Goal: Navigation & Orientation: Find specific page/section

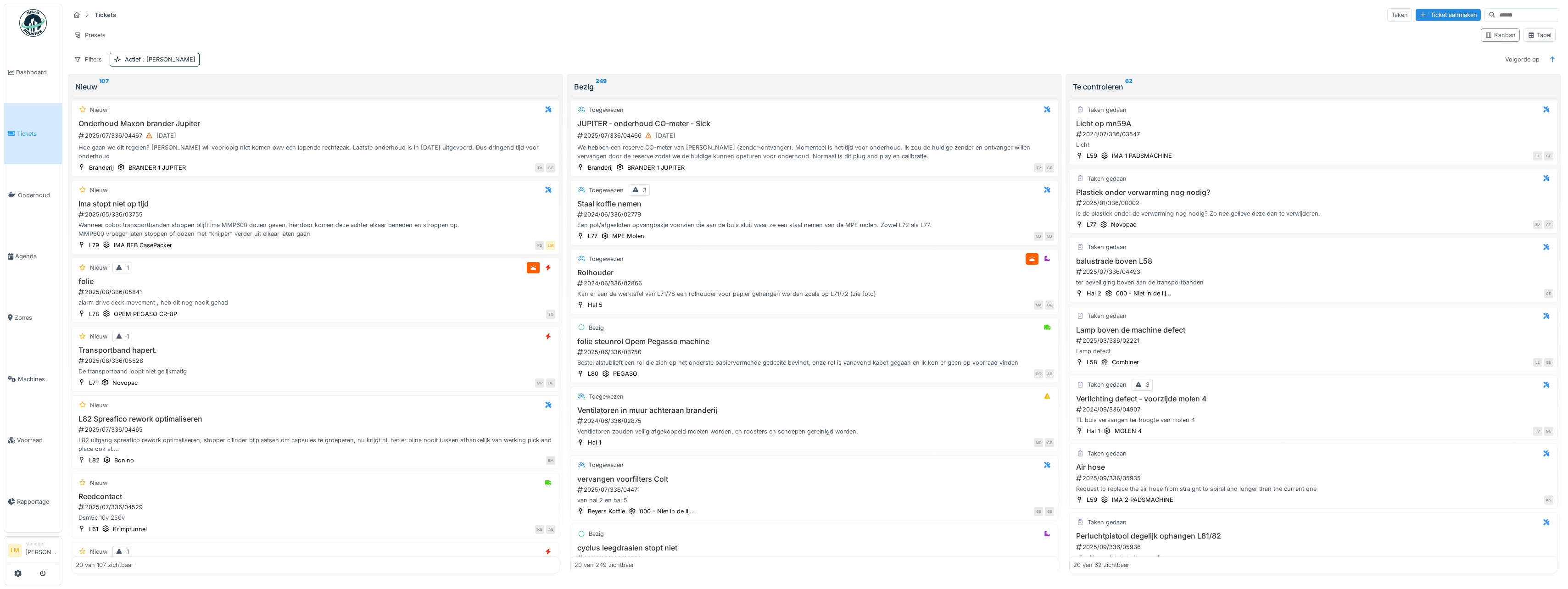
click at [240, 27] on div "Tickets Taken Ticket aanmaken Presets Kanban Tabel Filters Actief : Ja Volgorde…" at bounding box center [814, 37] width 1496 height 67
click at [19, 81] on link "Dashboard" at bounding box center [33, 72] width 58 height 62
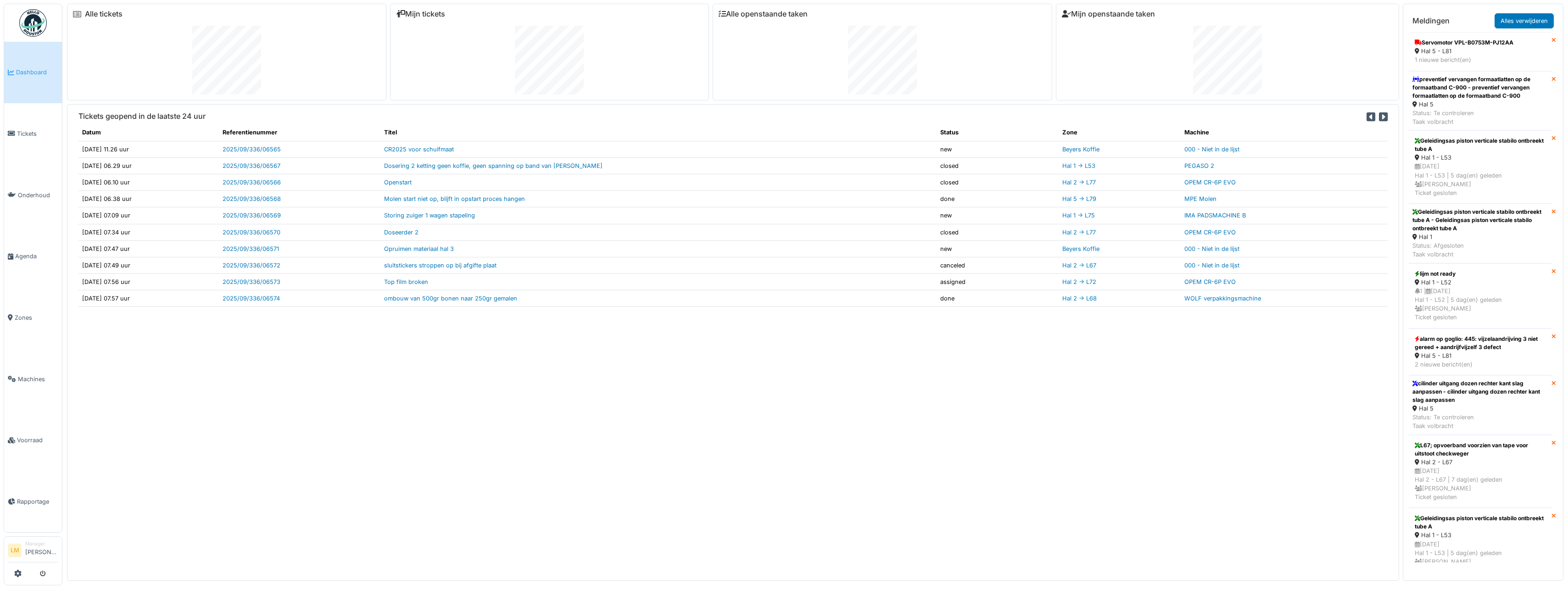
click at [23, 80] on link "Dashboard" at bounding box center [33, 72] width 58 height 62
click at [17, 572] on icon at bounding box center [18, 573] width 7 height 7
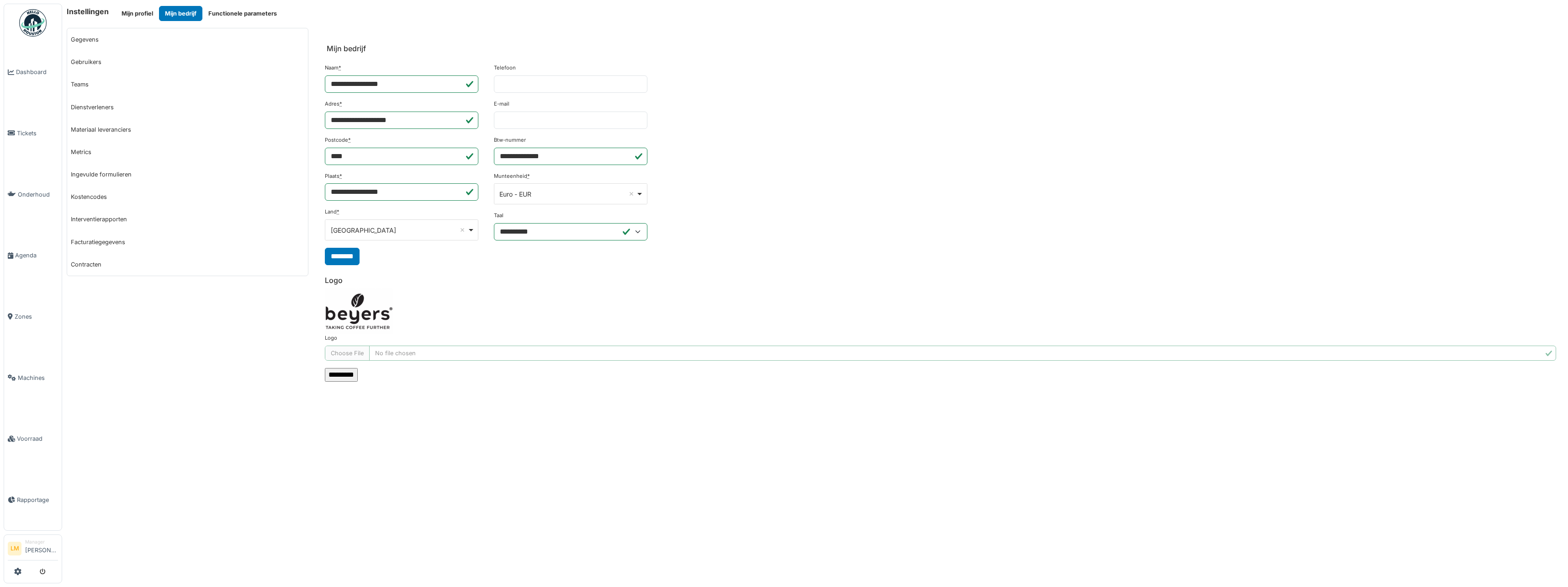
click at [91, 62] on link "Gebruikers" at bounding box center [187, 62] width 241 height 23
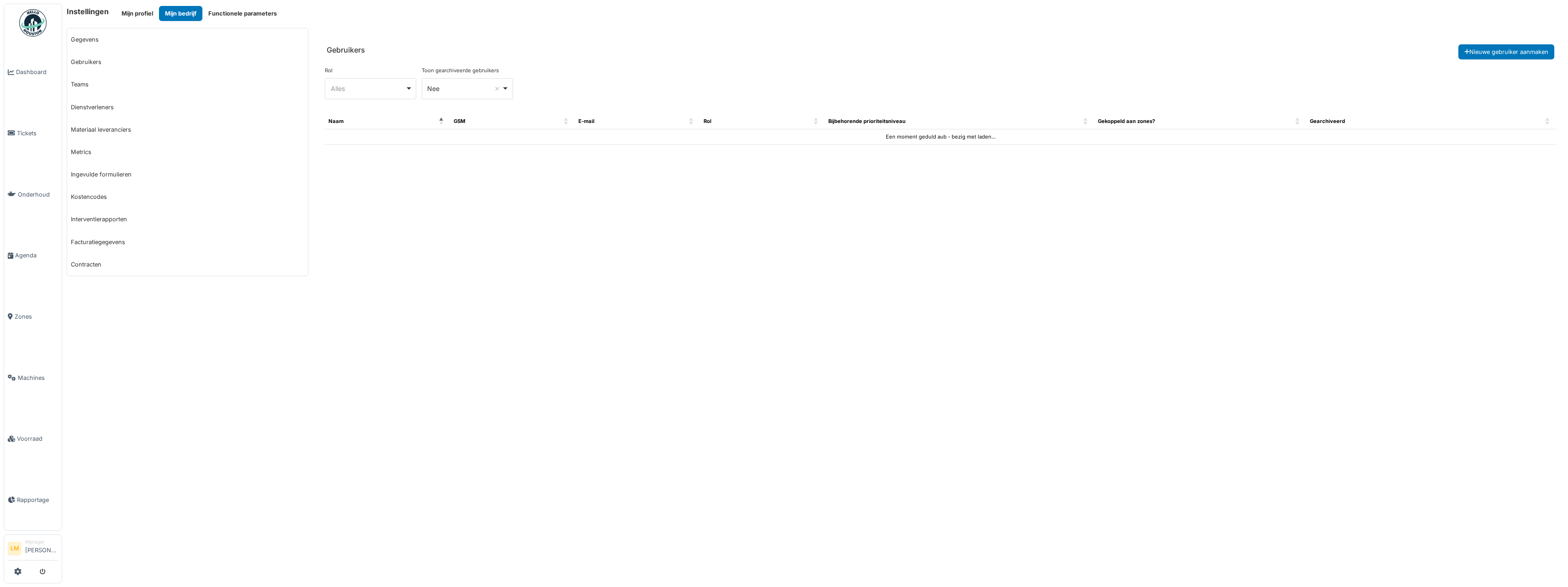
select select "***"
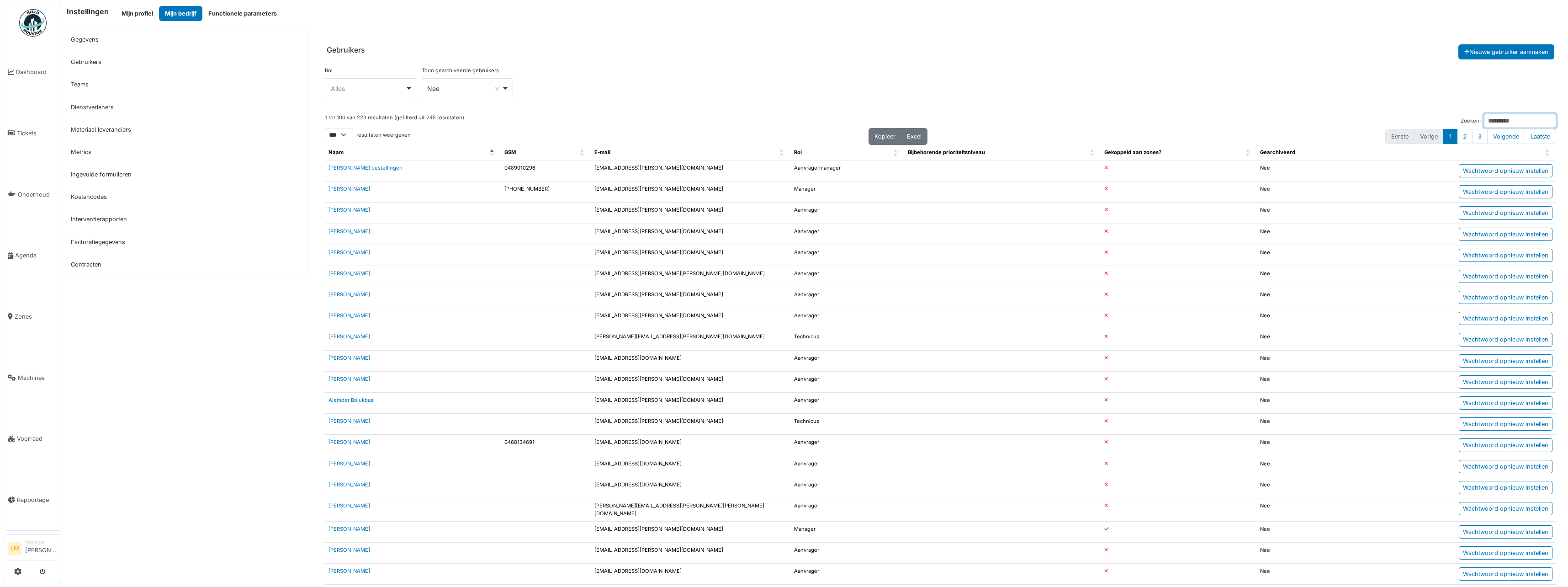
drag, startPoint x: 1486, startPoint y: 120, endPoint x: 1494, endPoint y: 110, distance: 12.8
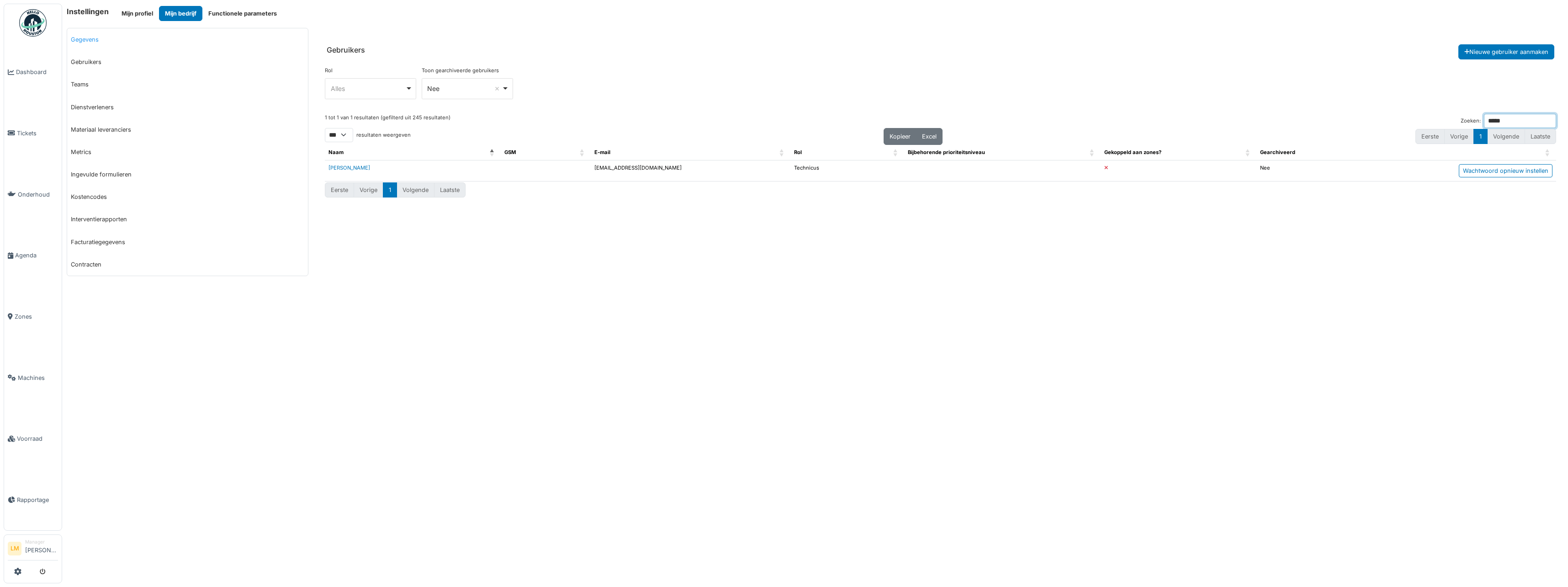
type input "*****"
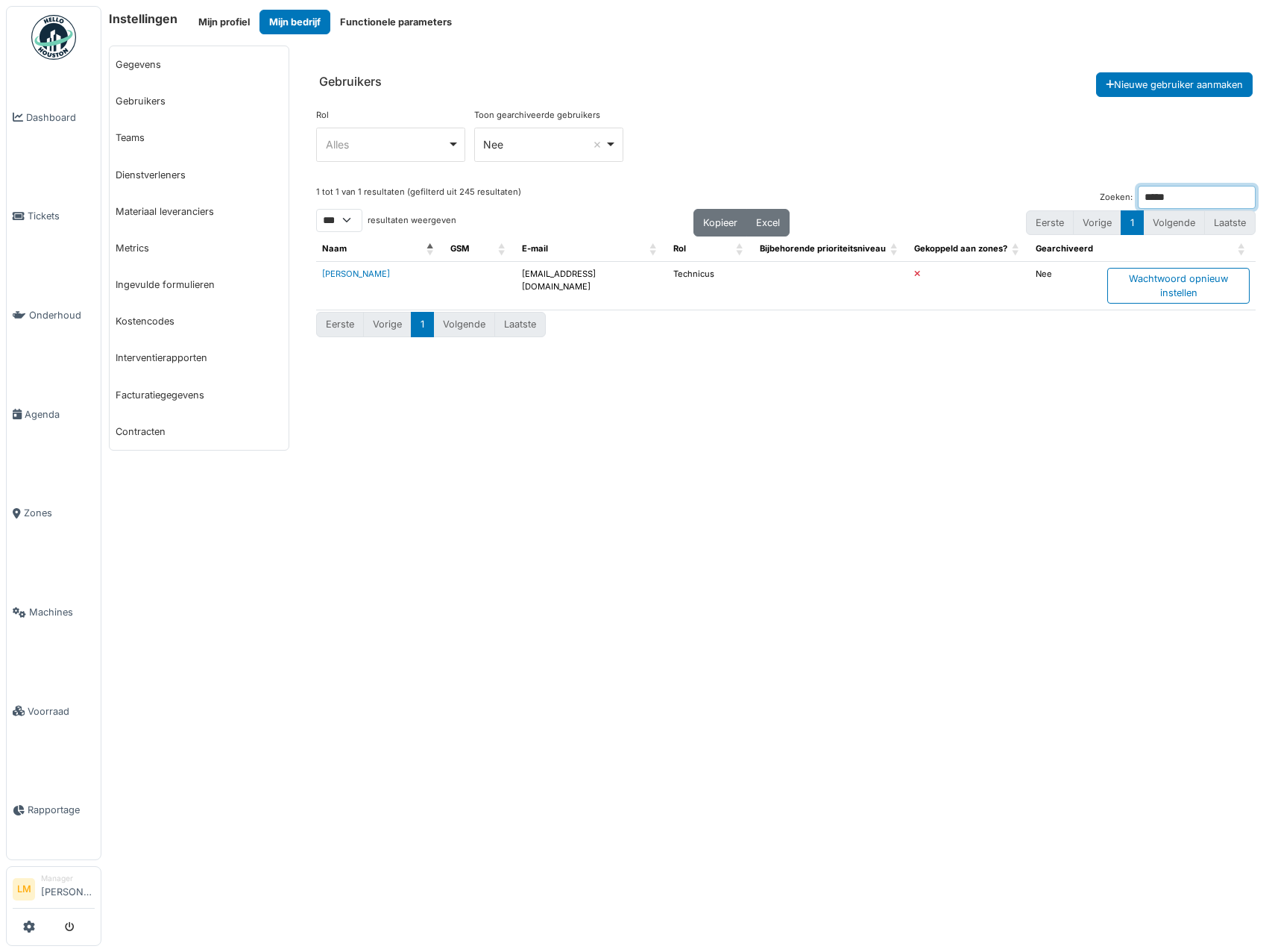
click at [1245, 198] on input "*****" at bounding box center [1196, 197] width 118 height 23
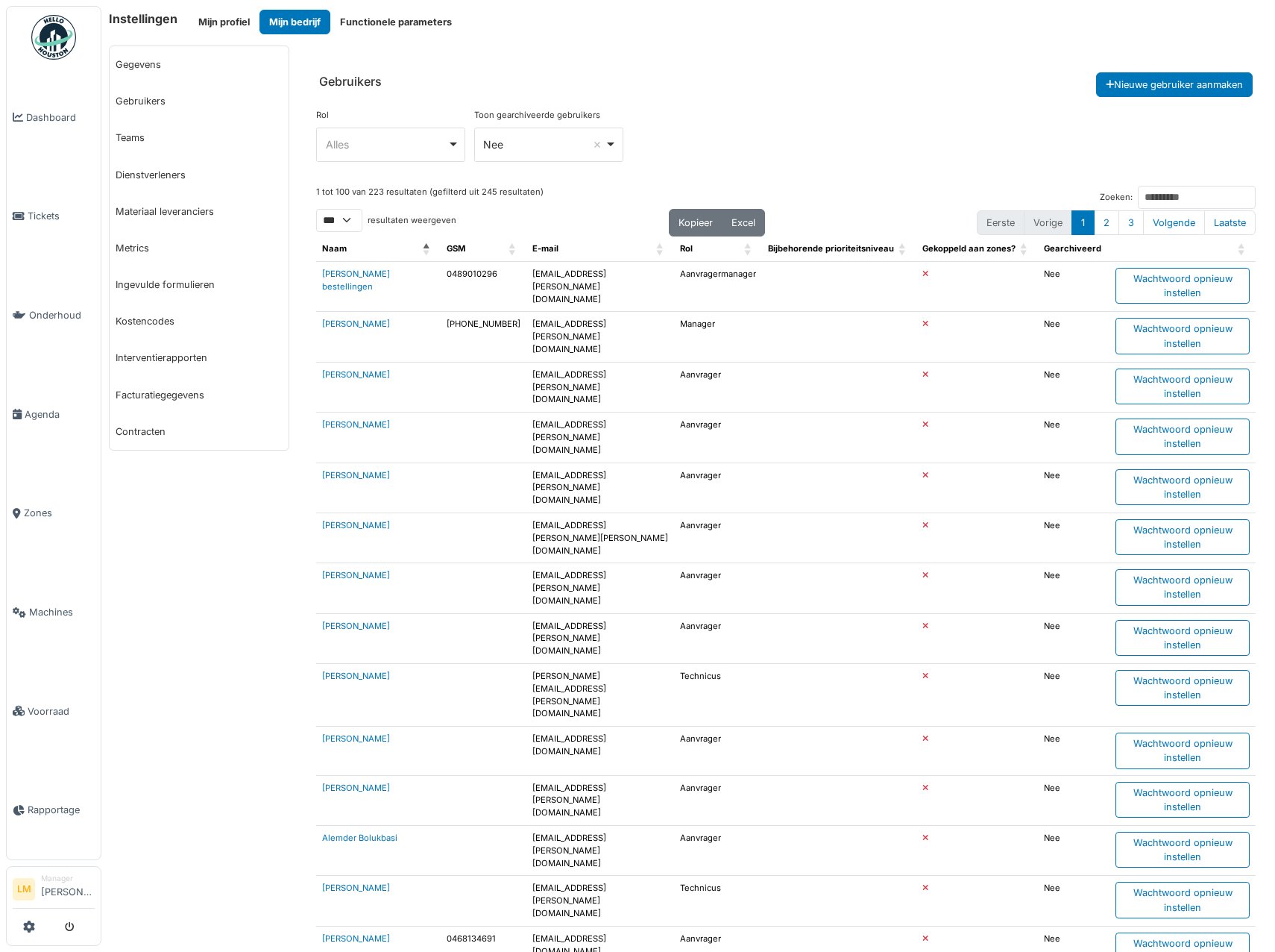
click at [61, 31] on img at bounding box center [54, 37] width 45 height 45
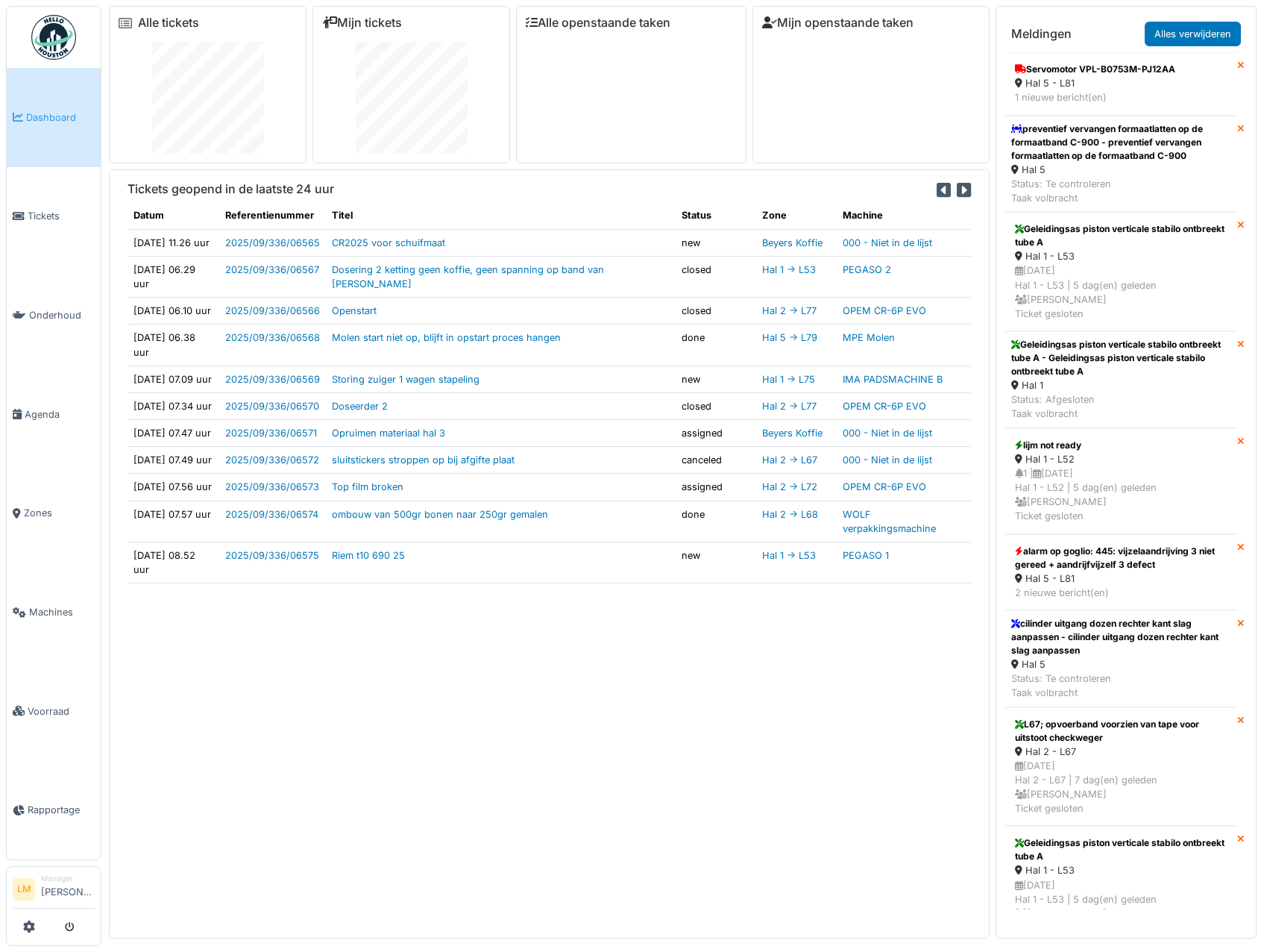
click at [649, 815] on div "Tickets geopend in de laatste 24 uur Datum Referentienummer Titel Status Zone M…" at bounding box center [550, 554] width 880 height 769
click at [1133, 221] on div "Geleidingsas piston verticale stabilo ontbreekt tube A Hal 1 - L53 22/09/2025 H…" at bounding box center [1121, 271] width 220 height 106
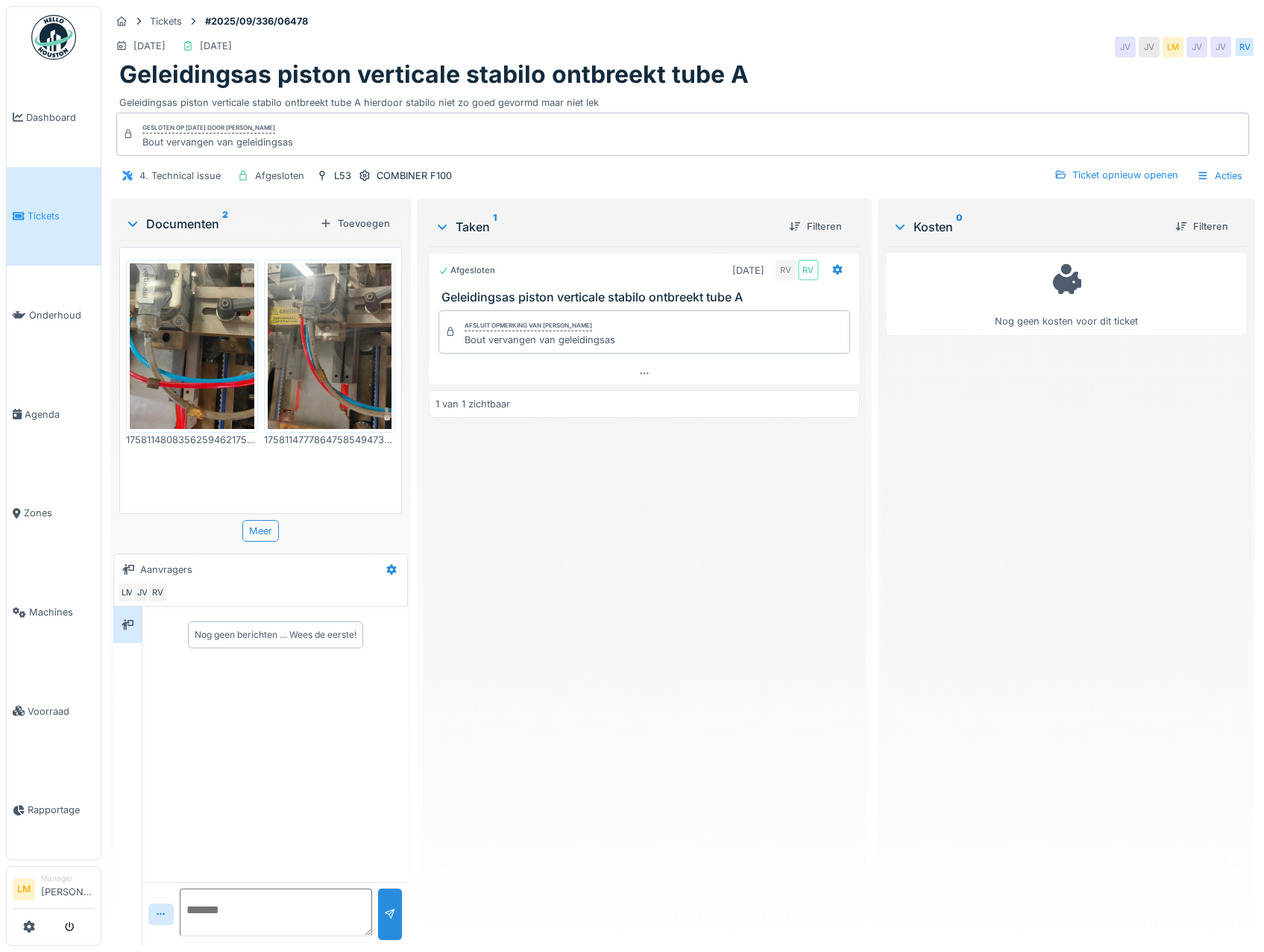
click at [255, 376] on div at bounding box center [192, 346] width 132 height 173
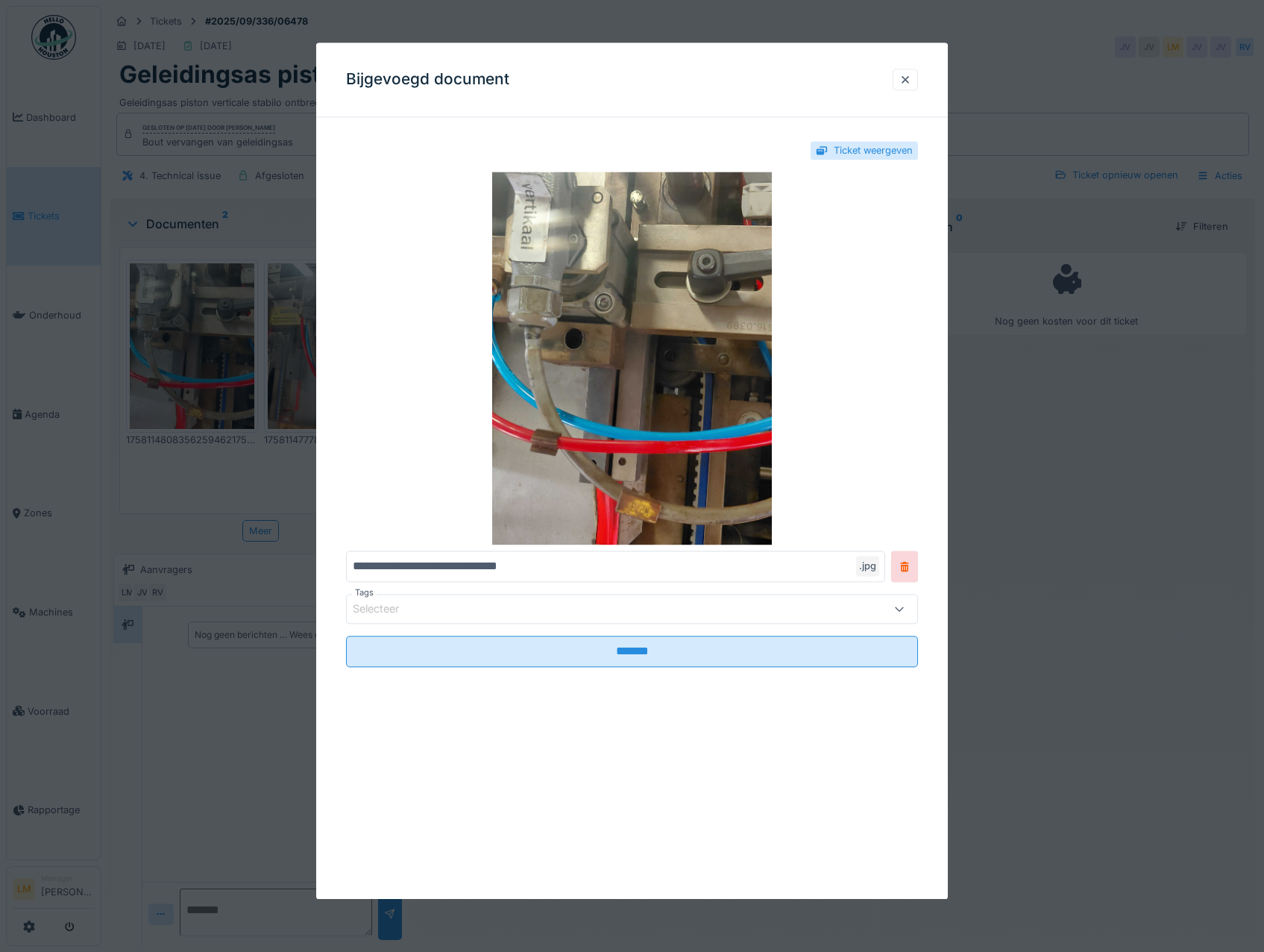
click at [170, 397] on div at bounding box center [632, 476] width 1264 height 952
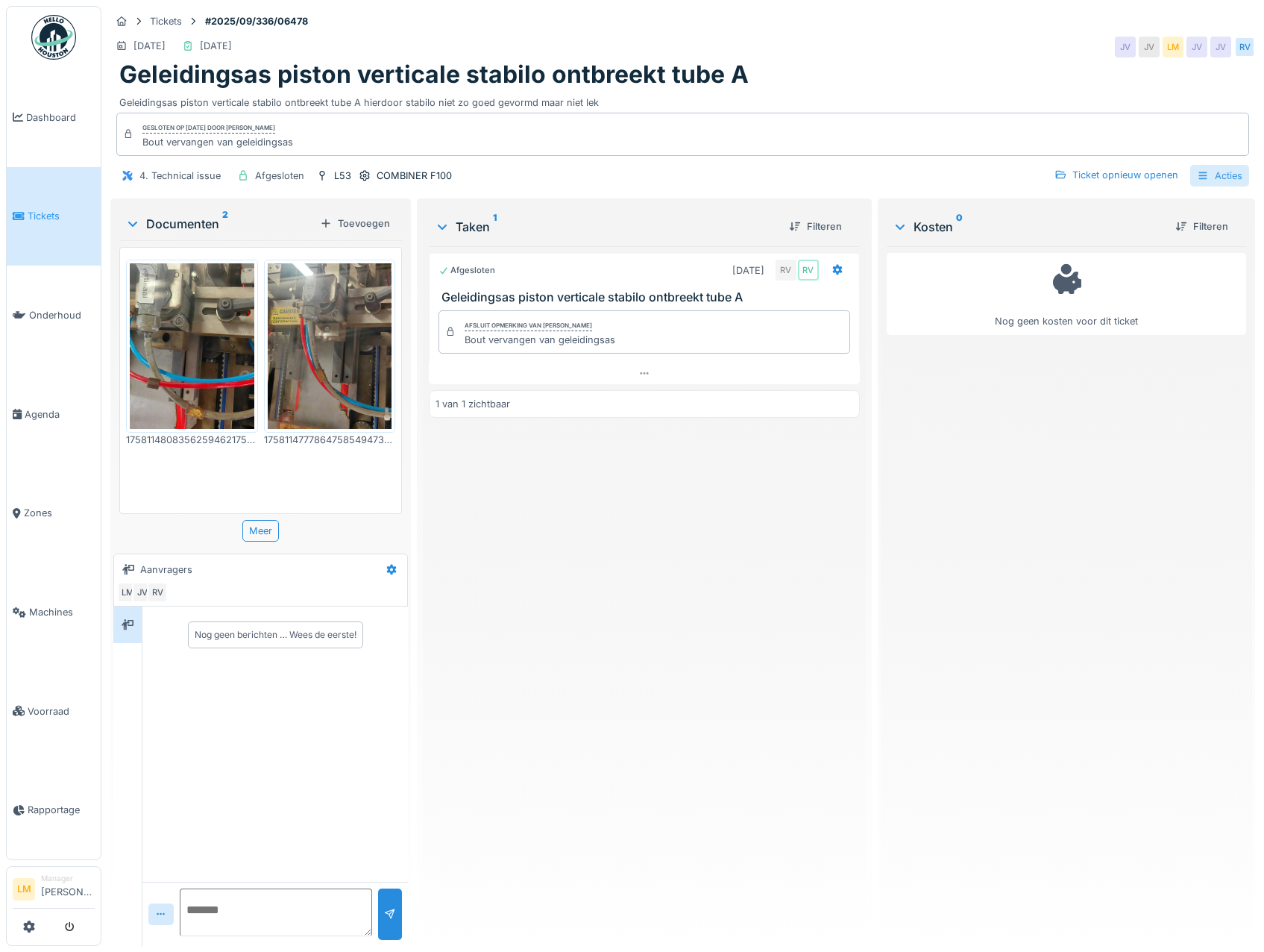
click at [1215, 173] on div "Acties" at bounding box center [1219, 176] width 59 height 22
click at [1200, 94] on div "Geleidingsas piston verticale stabilo ontbreekt tube A hierdoor stabilo niet zo…" at bounding box center [683, 99] width 1127 height 20
drag, startPoint x: 1185, startPoint y: 175, endPoint x: 1185, endPoint y: 189, distance: 14.0
click at [1197, 181] on div at bounding box center [1203, 176] width 12 height 14
click at [1114, 322] on div "Activiteitenlogboeken bekijken" at bounding box center [1136, 319] width 175 height 23
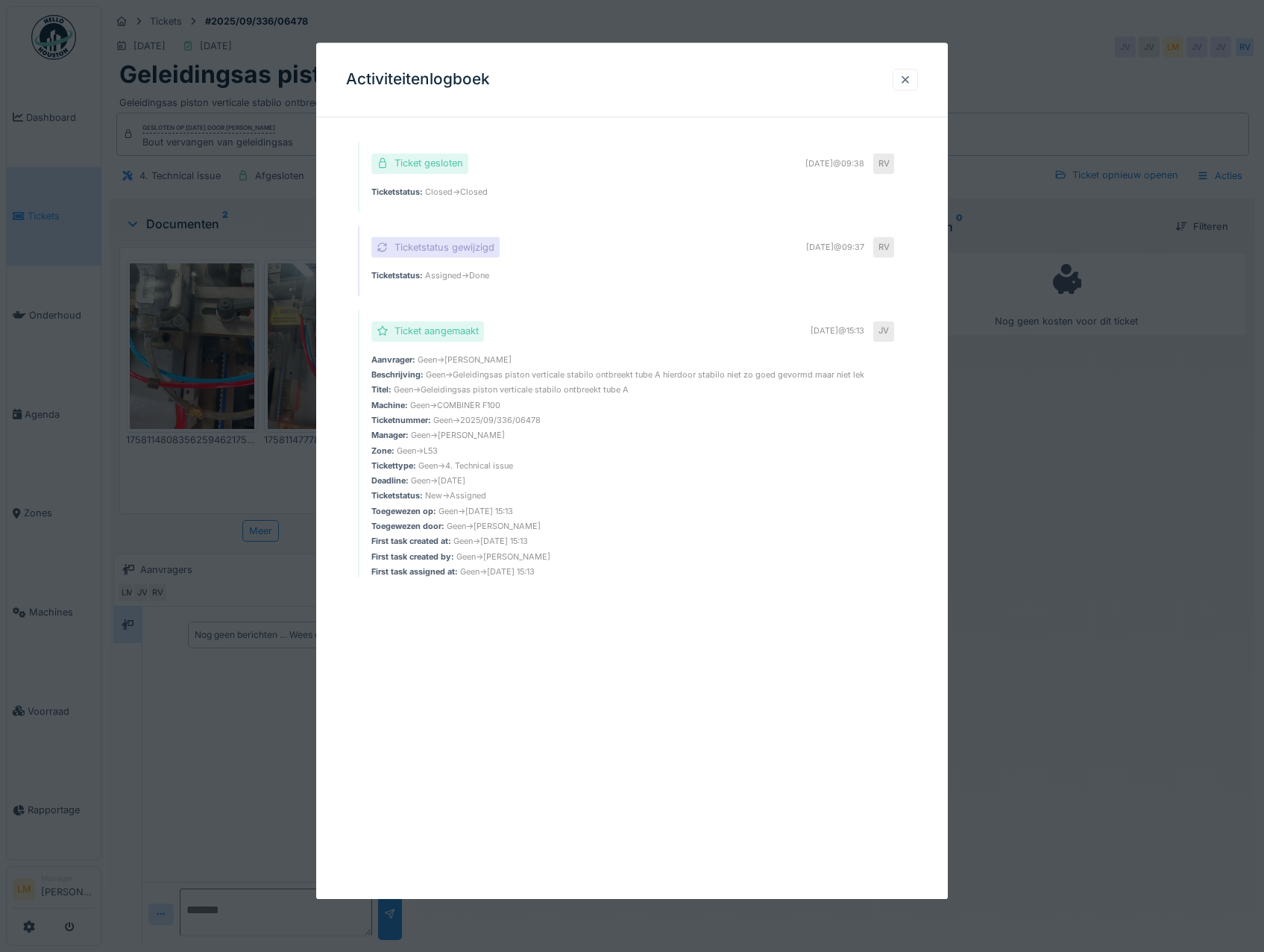
click at [906, 77] on div at bounding box center [905, 79] width 12 height 14
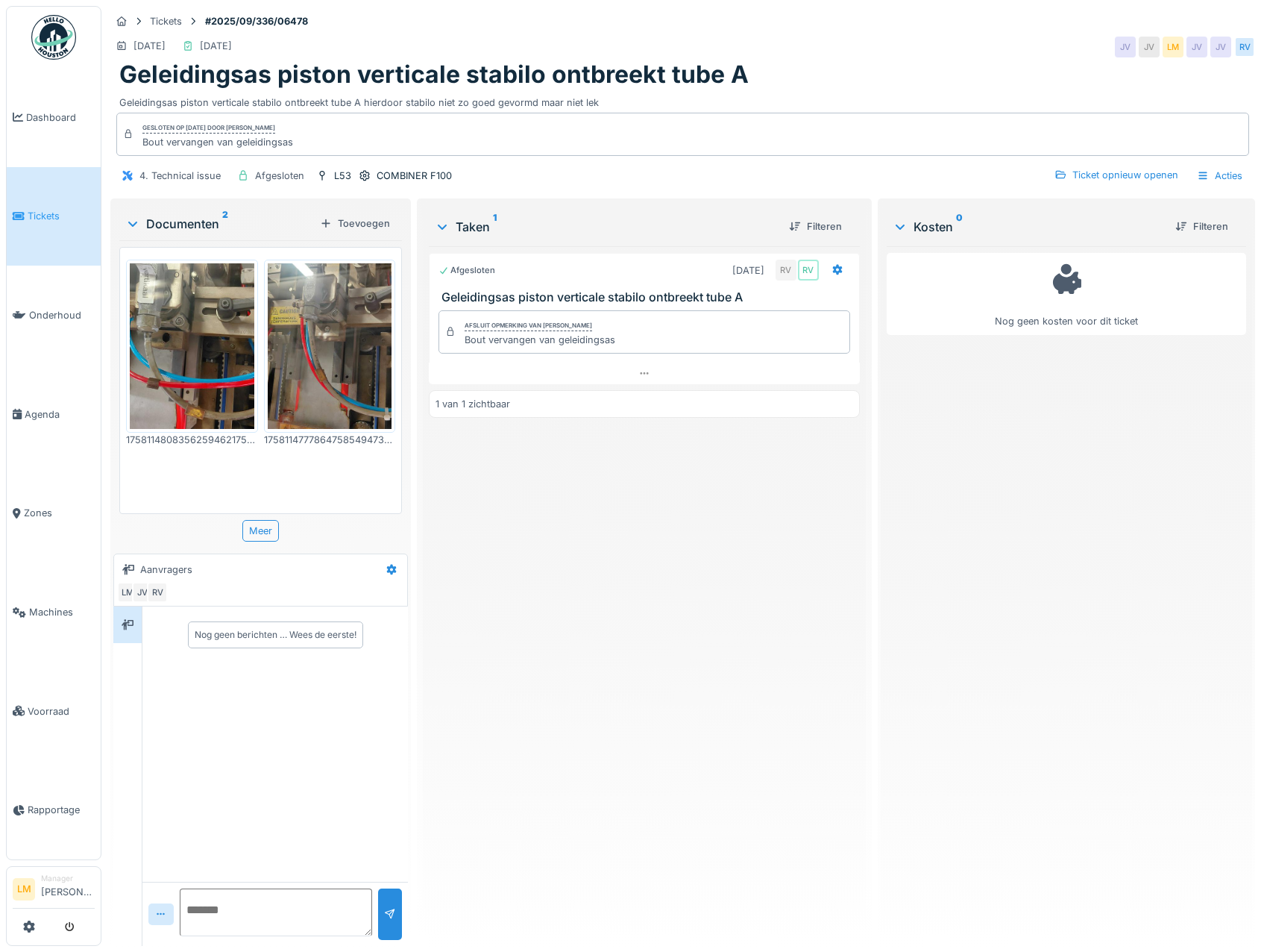
click at [215, 328] on img at bounding box center [192, 346] width 124 height 166
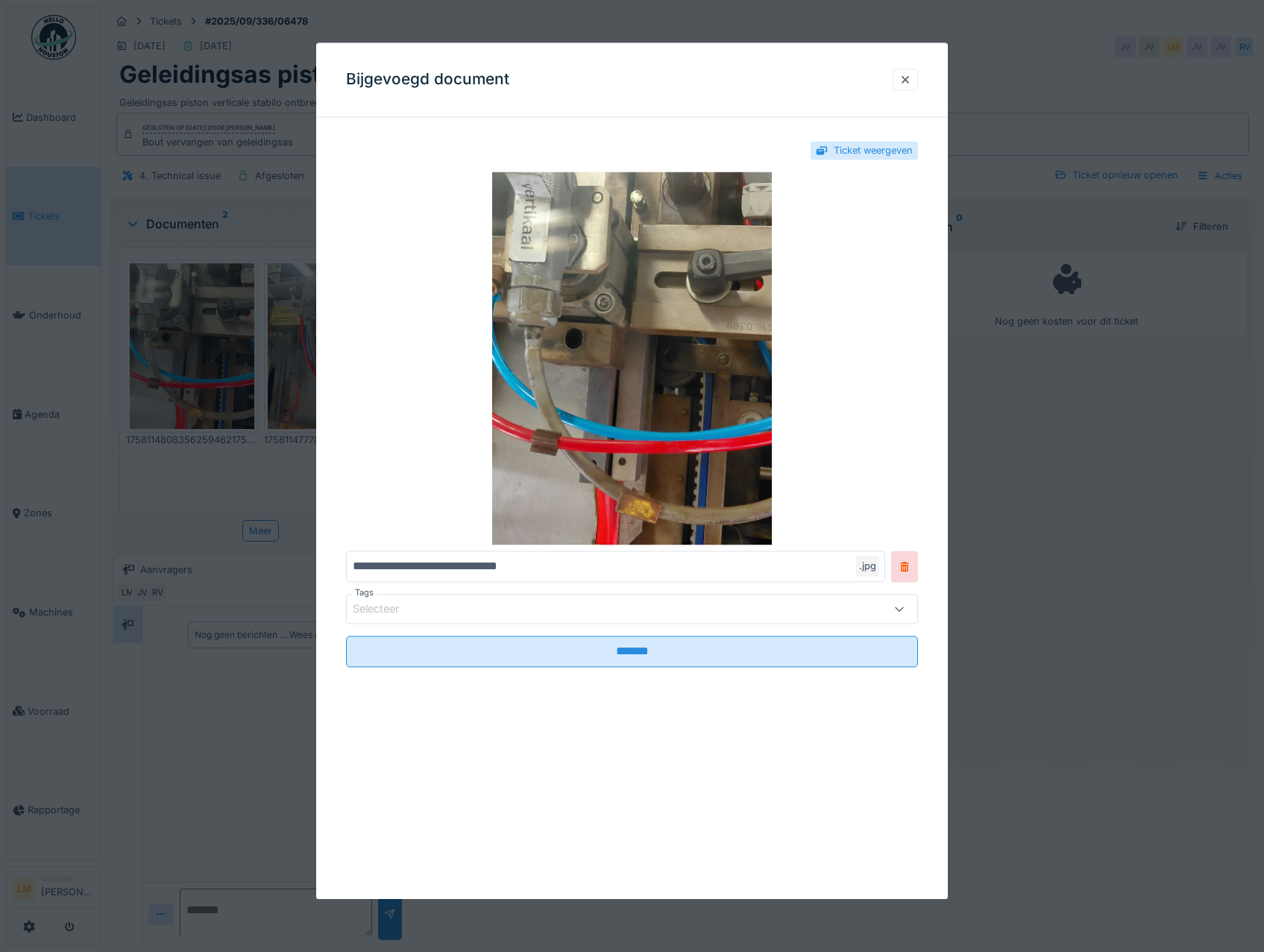
click at [213, 385] on div at bounding box center [632, 476] width 1264 height 952
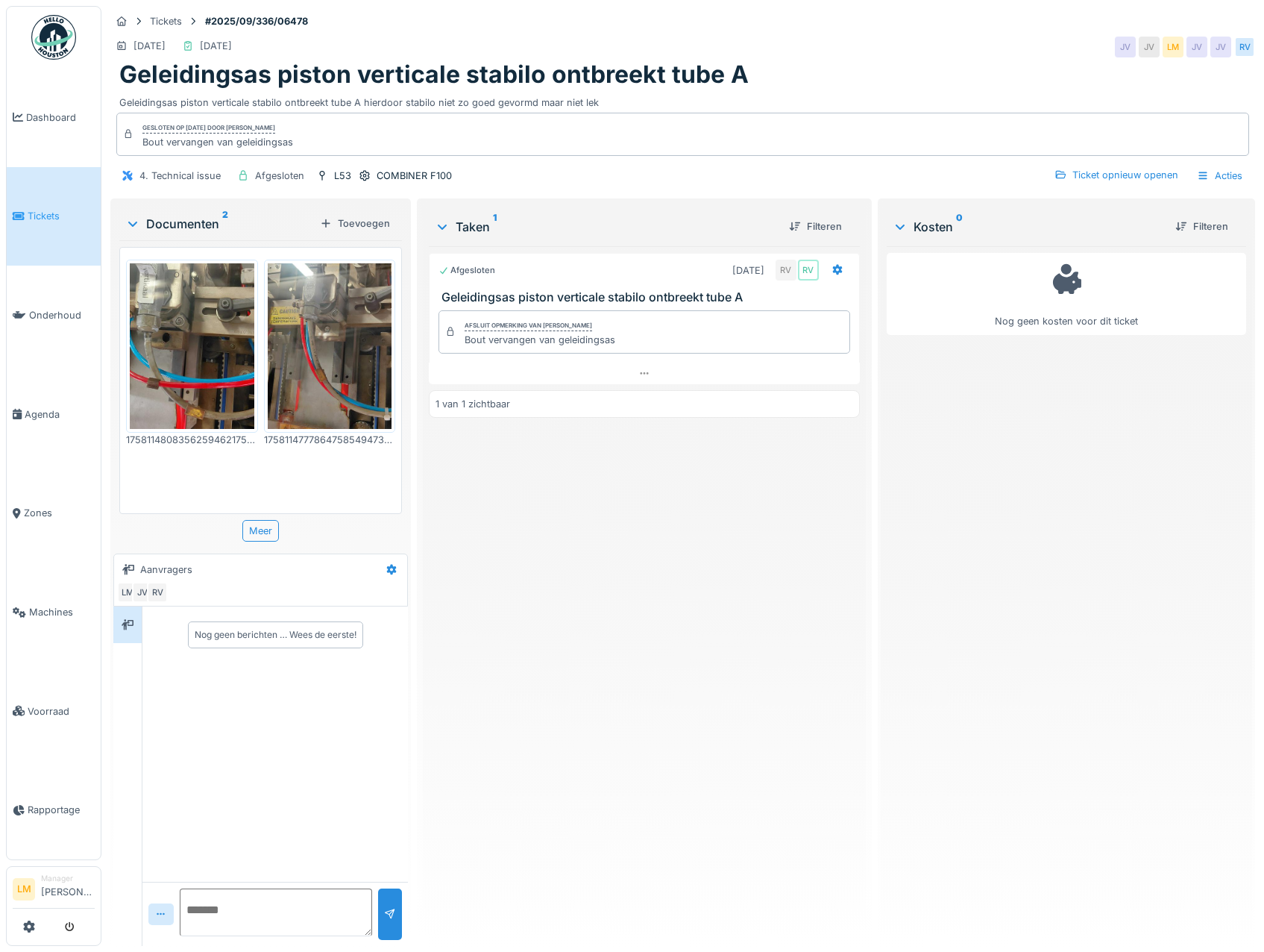
click at [303, 343] on img at bounding box center [329, 346] width 124 height 166
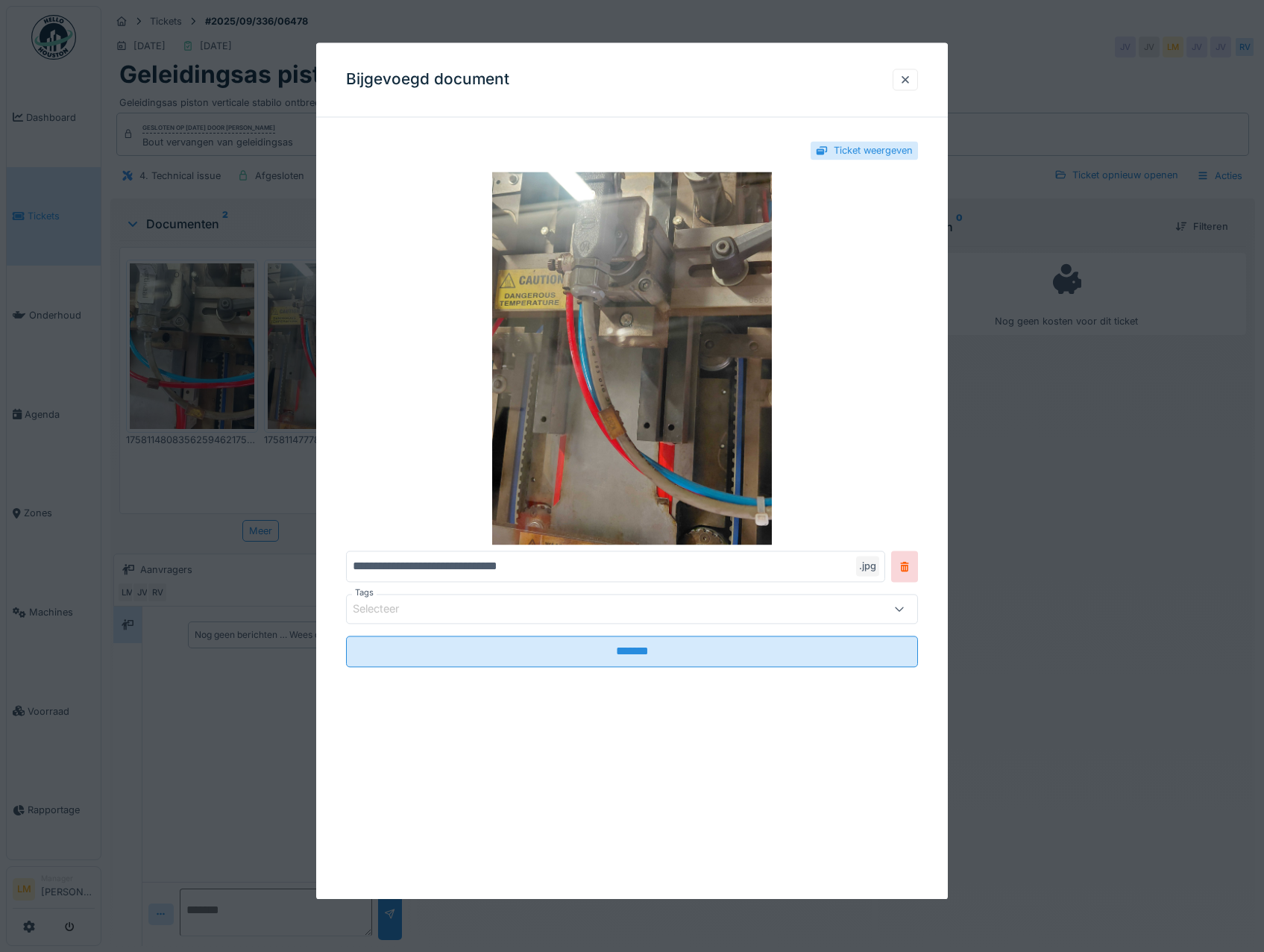
click at [189, 412] on div at bounding box center [632, 476] width 1264 height 952
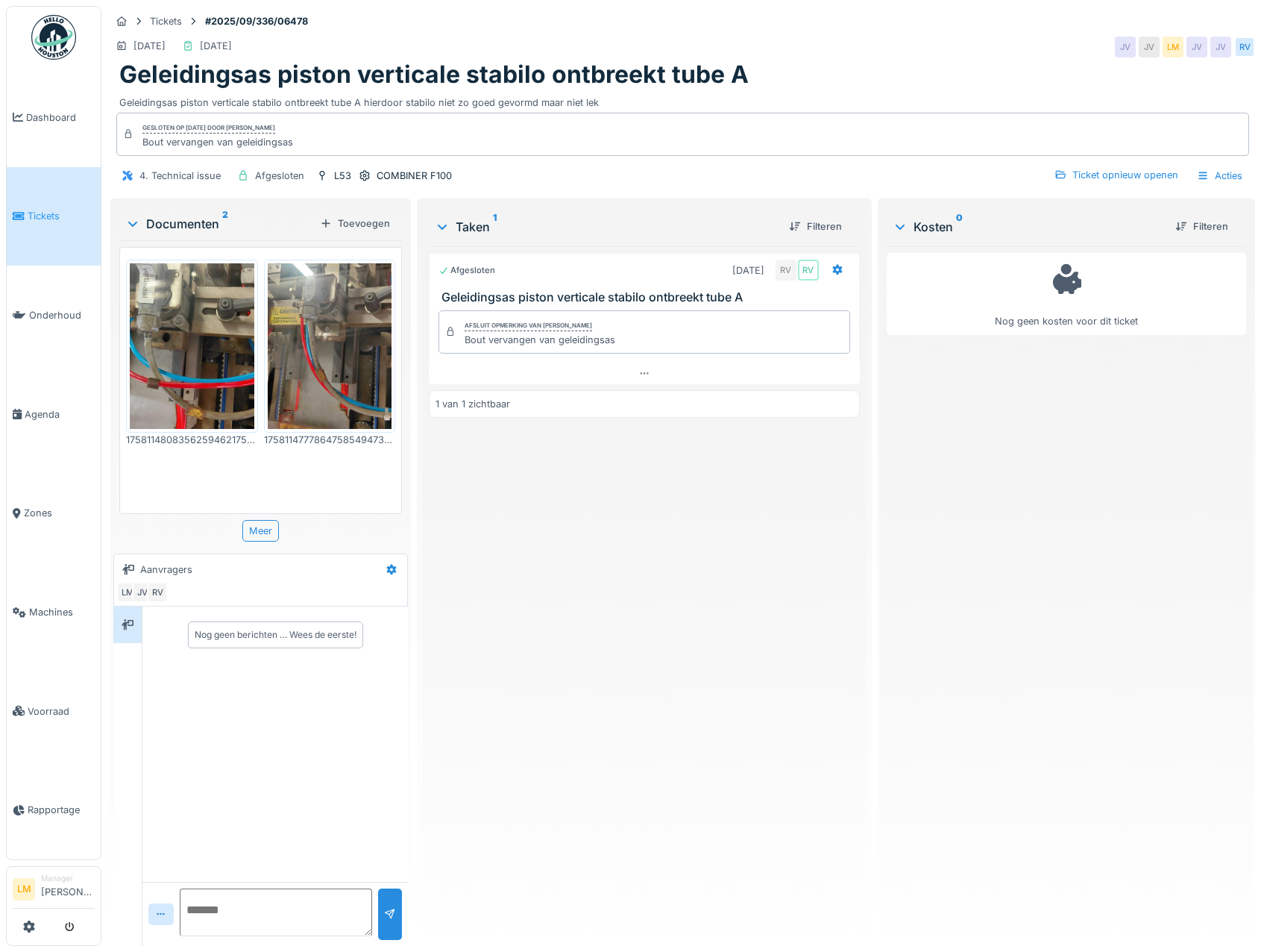
drag, startPoint x: 33, startPoint y: 39, endPoint x: 33, endPoint y: 48, distance: 9.0
click at [33, 39] on img at bounding box center [54, 37] width 45 height 45
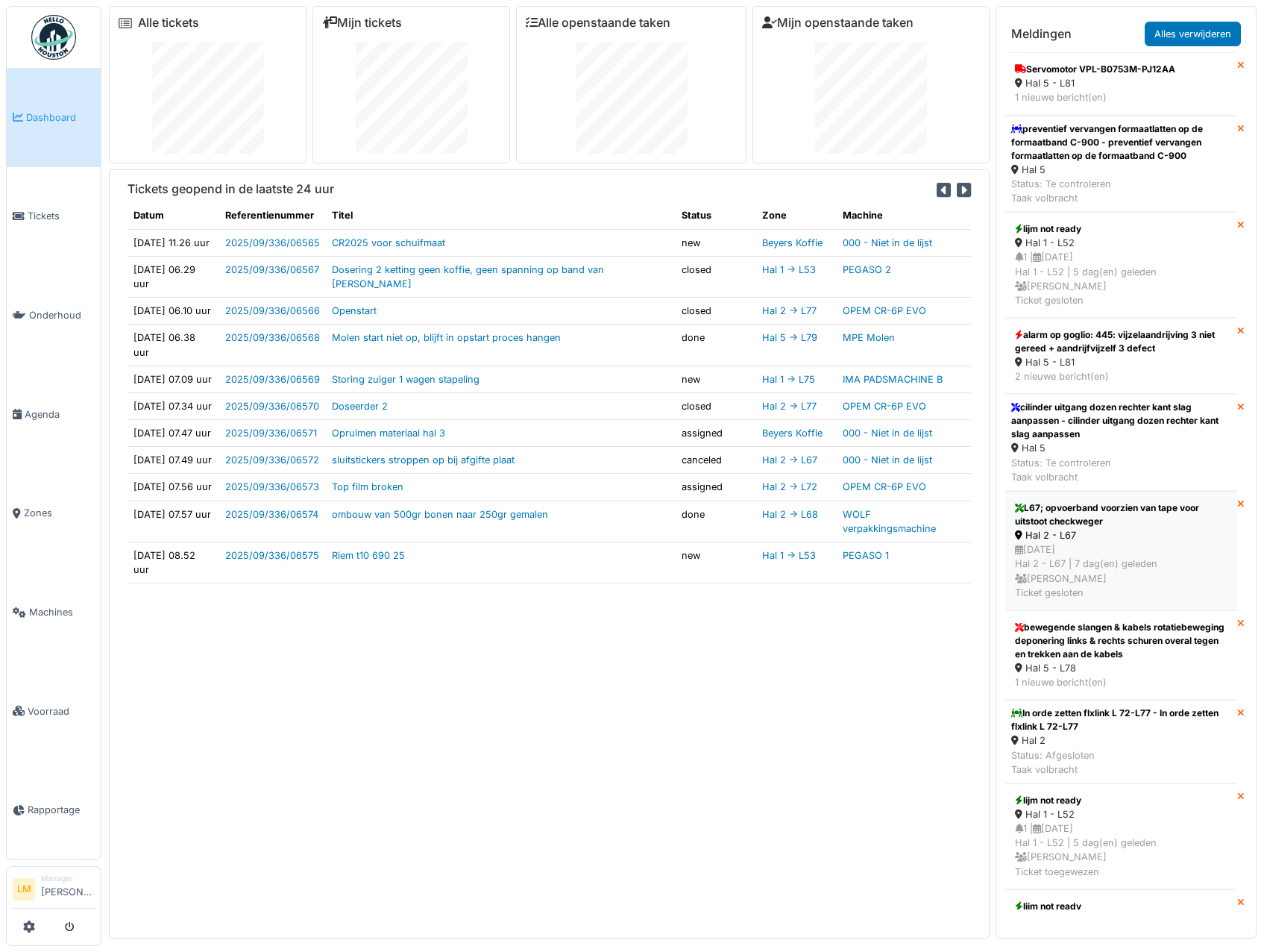
click at [1120, 576] on div "[DATE] Hal 2 - L67 | 7 dag(en) geleden [PERSON_NAME] Ticket gesloten" at bounding box center [1122, 571] width 213 height 58
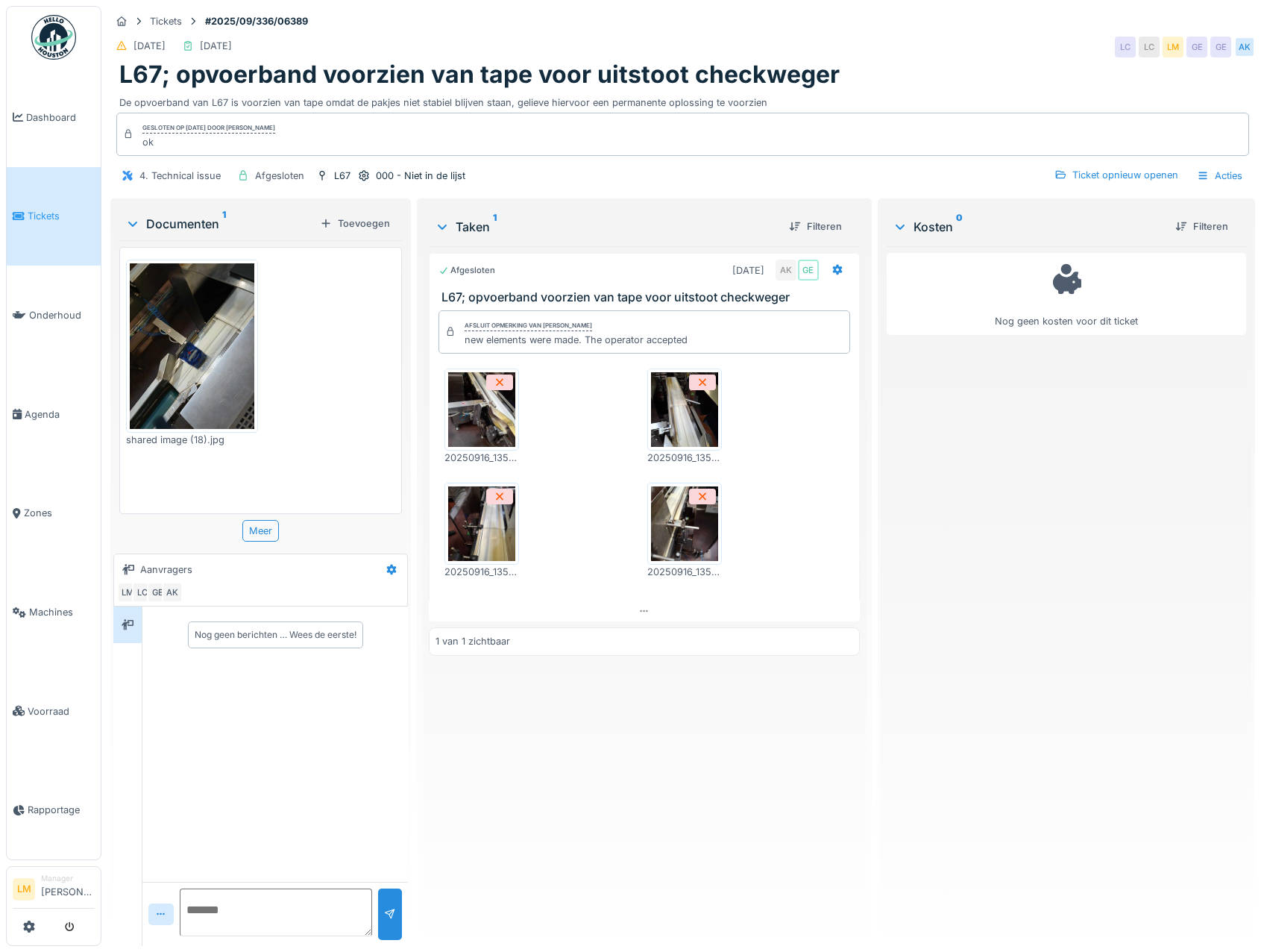
click at [672, 439] on img at bounding box center [685, 409] width 68 height 75
